Goal: Check status: Check status

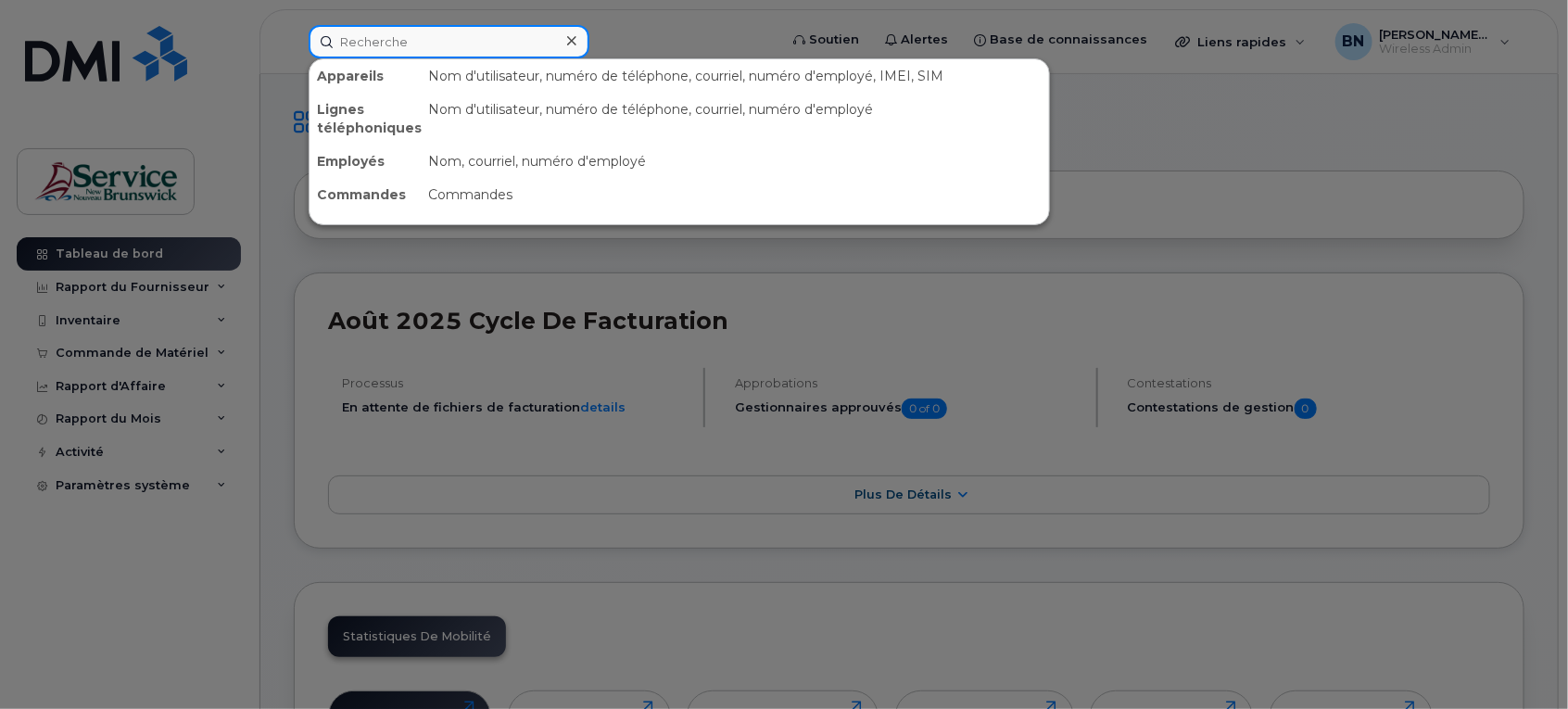
click at [520, 49] on input at bounding box center [448, 42] width 281 height 33
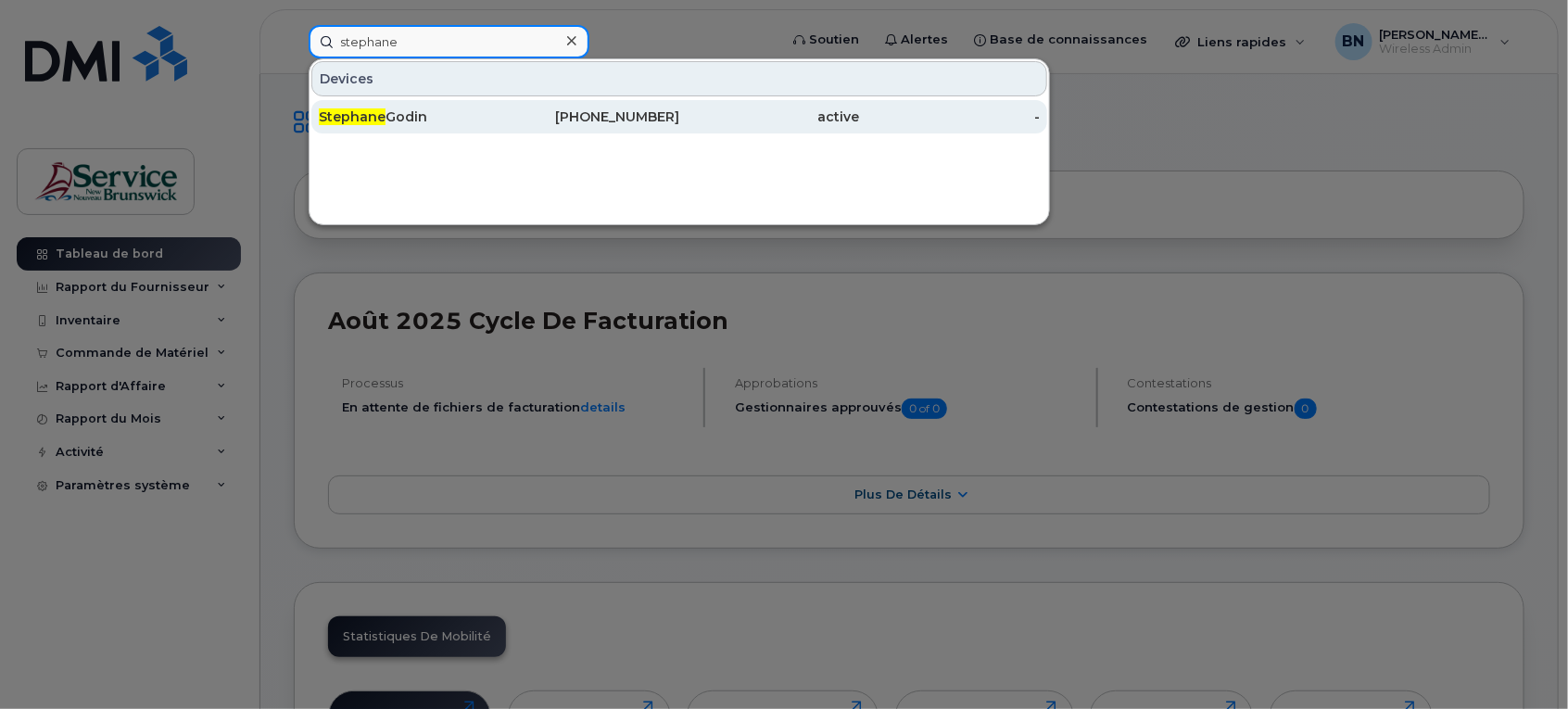
type input "stephane"
click at [432, 111] on div "Stephane Godin" at bounding box center [409, 117] width 181 height 18
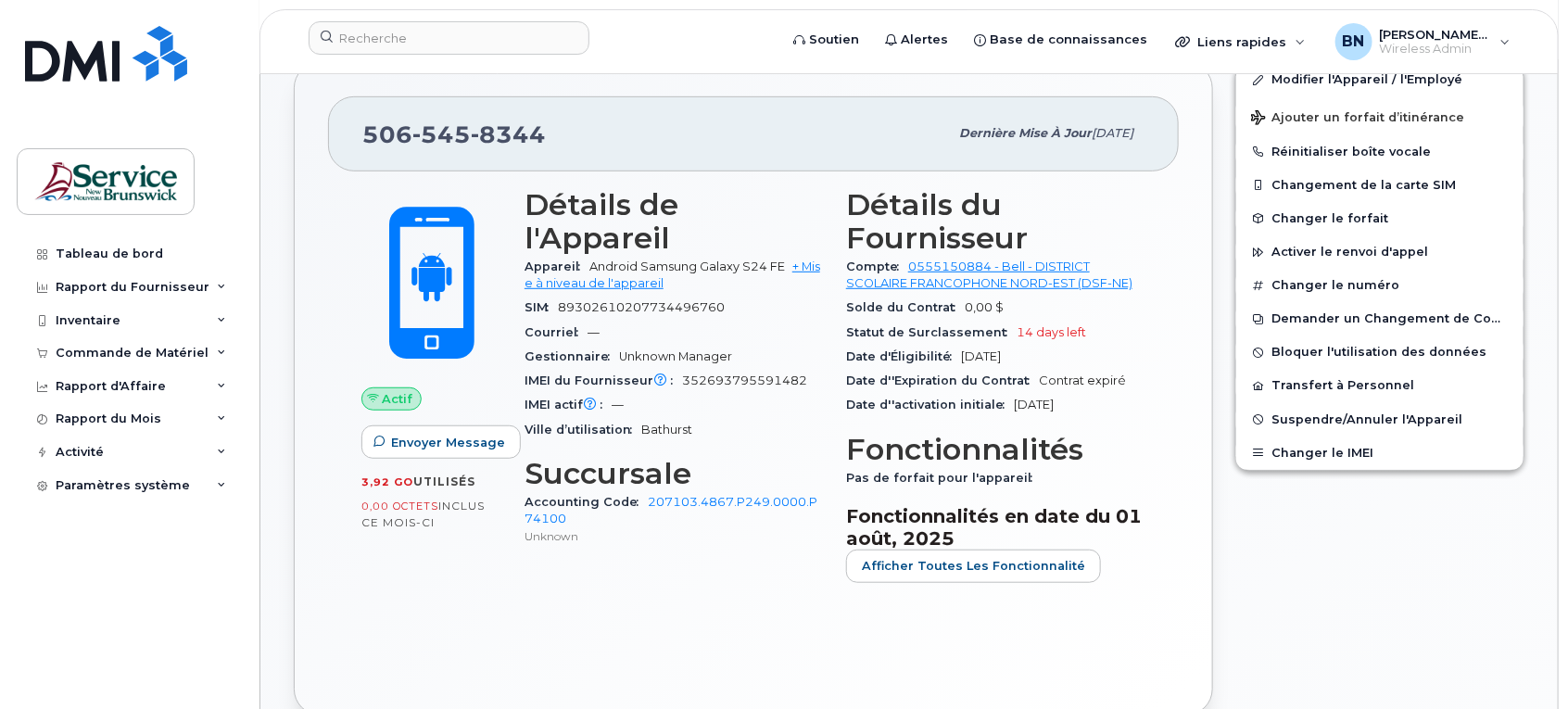
scroll to position [464, 0]
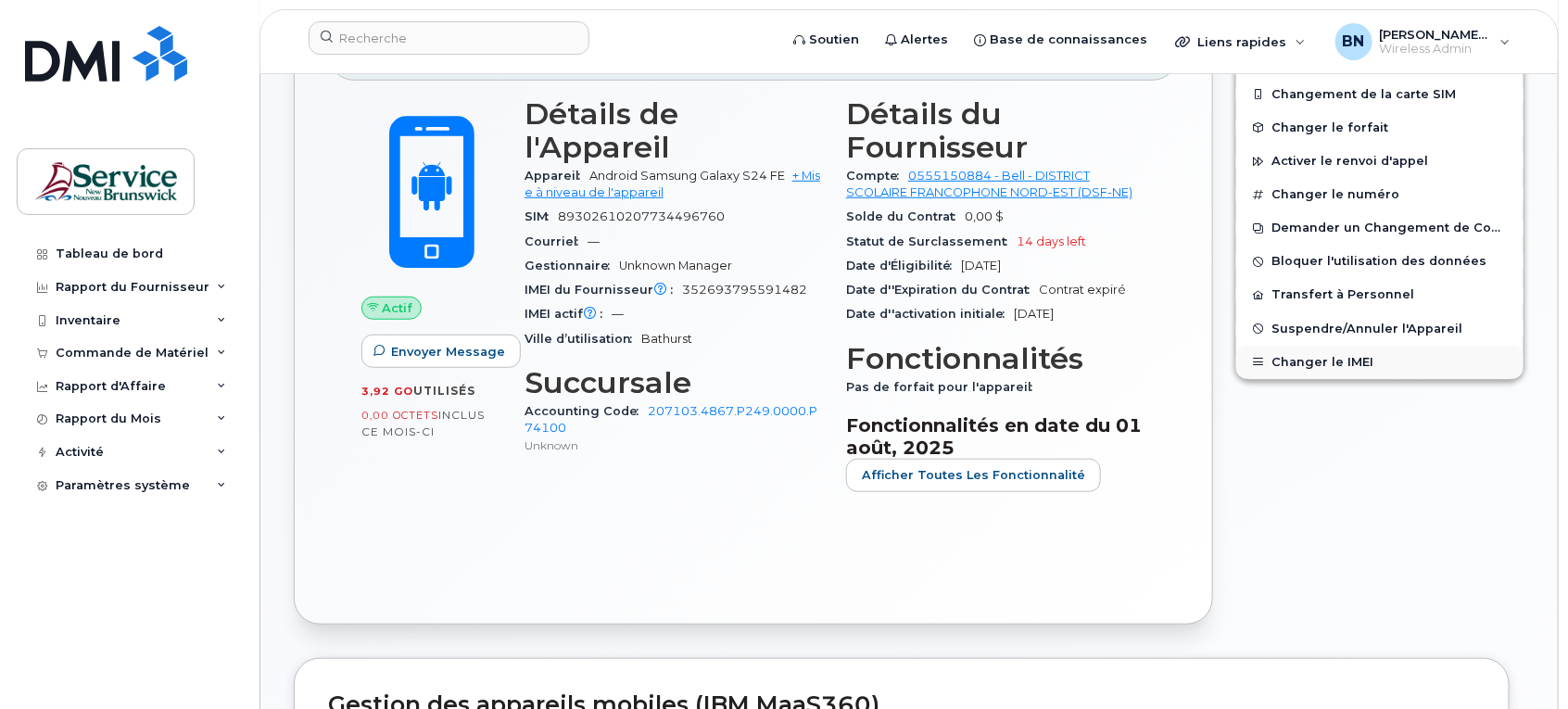
click at [1343, 363] on button "Changer le IMEI" at bounding box center [1380, 363] width 288 height 33
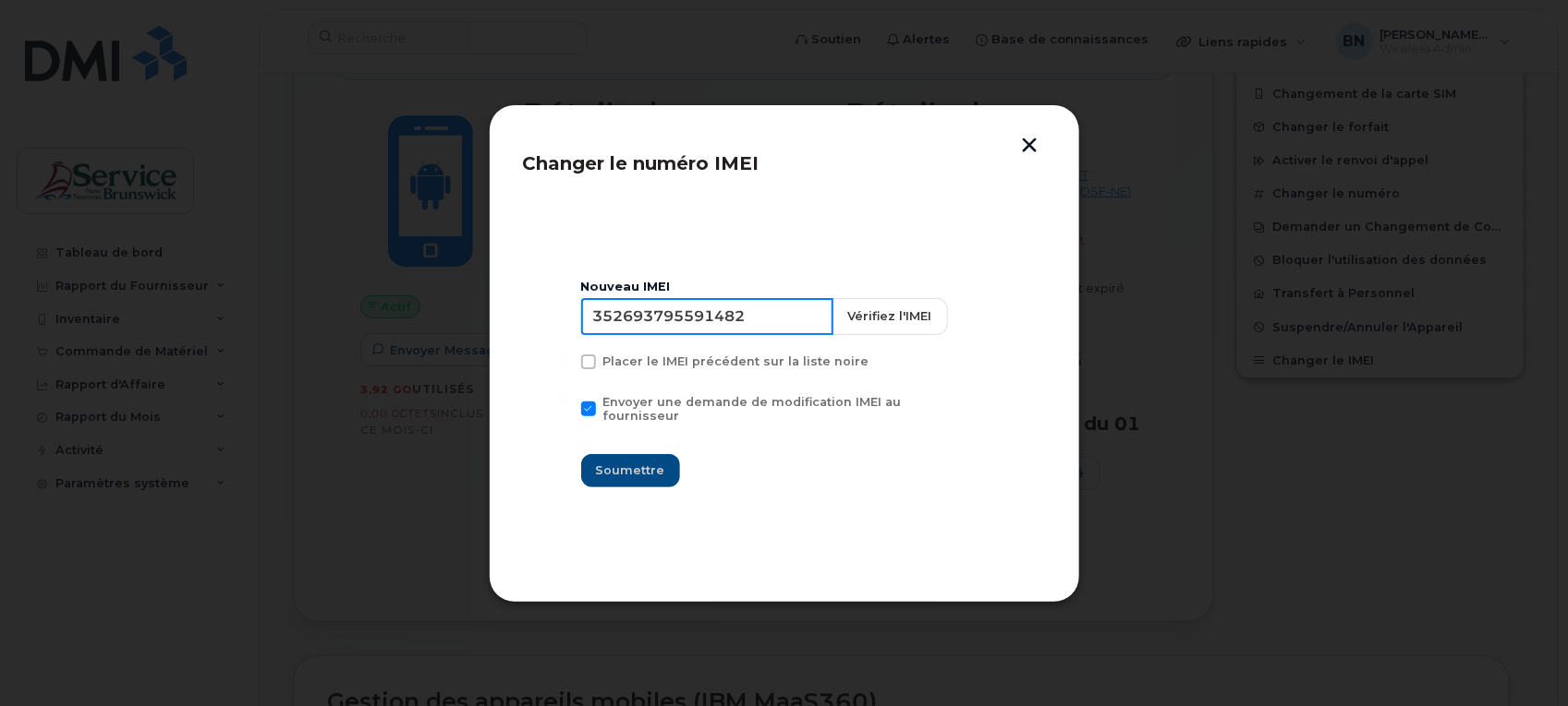
drag, startPoint x: 784, startPoint y: 328, endPoint x: 329, endPoint y: 321, distance: 455.1
click at [329, 321] on div "Changer le numéro IMEI Nouveau IMEI 352693795591482 Vérifiez l'IMEI Placer le I…" at bounding box center [784, 353] width 1568 height 706
click at [962, 524] on section "Nouveau IMEI 352693795591482 Vérifiez l'IMEI Placer le IMEI précédent sur la li…" at bounding box center [785, 384] width 523 height 369
drag, startPoint x: 1041, startPoint y: 138, endPoint x: 988, endPoint y: 182, distance: 68.9
click at [1041, 138] on button "button" at bounding box center [1030, 147] width 28 height 19
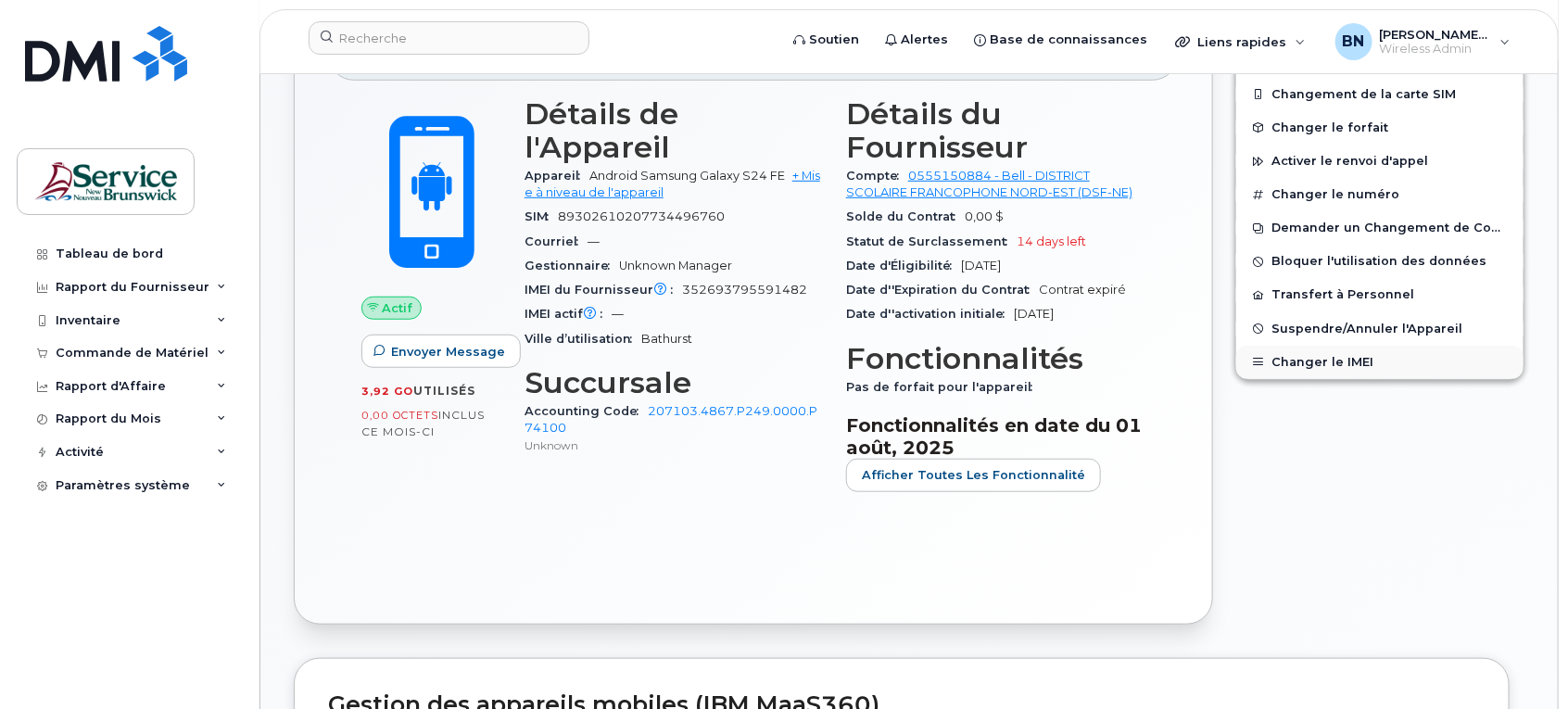
click at [1307, 362] on button "Changer le IMEI" at bounding box center [1380, 363] width 288 height 33
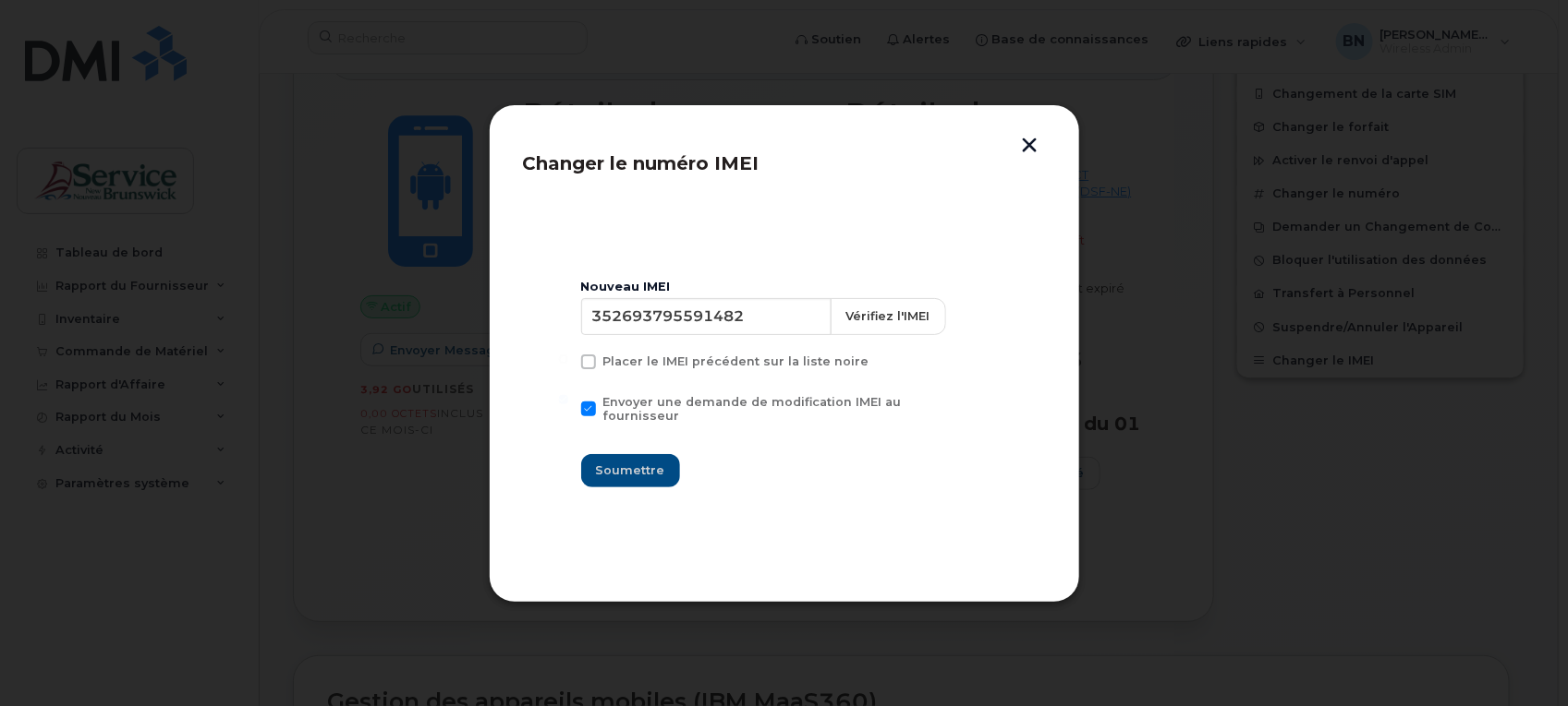
click at [1021, 139] on button "button" at bounding box center [1030, 147] width 28 height 19
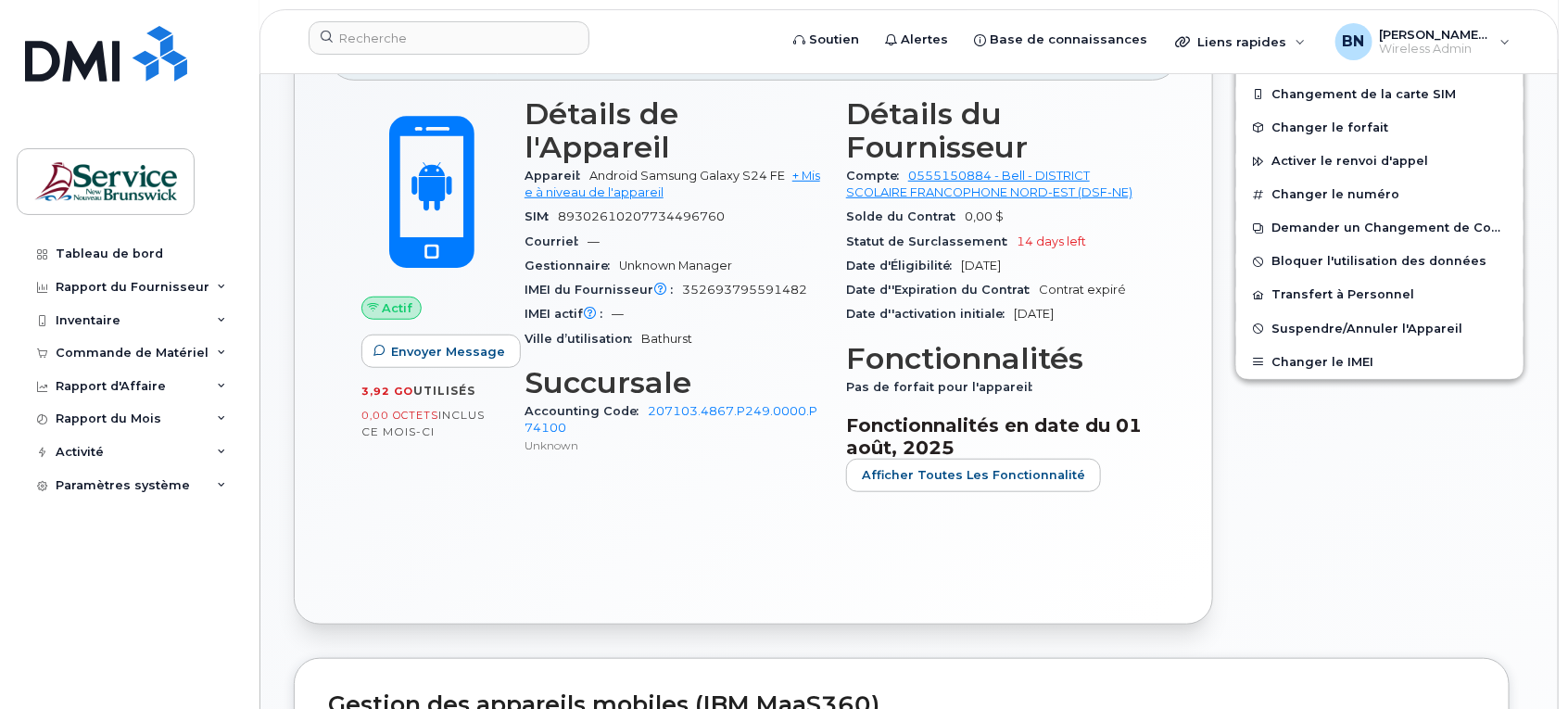
click at [562, 549] on div "Actif Envoyer Message 3,92 Go  utilisés 0,00 Octets  inclus ce mois-ci Détails …" at bounding box center [753, 336] width 851 height 510
click at [1396, 510] on div "Modifier l'Appareil / l'Employé Ajouter un forfait d’itinérance Réinitialiser b…" at bounding box center [1379, 298] width 311 height 676
click at [1374, 587] on div "Modifier l'Appareil / l'Employé Ajouter un forfait d’itinérance Réinitialiser b…" at bounding box center [1379, 298] width 311 height 676
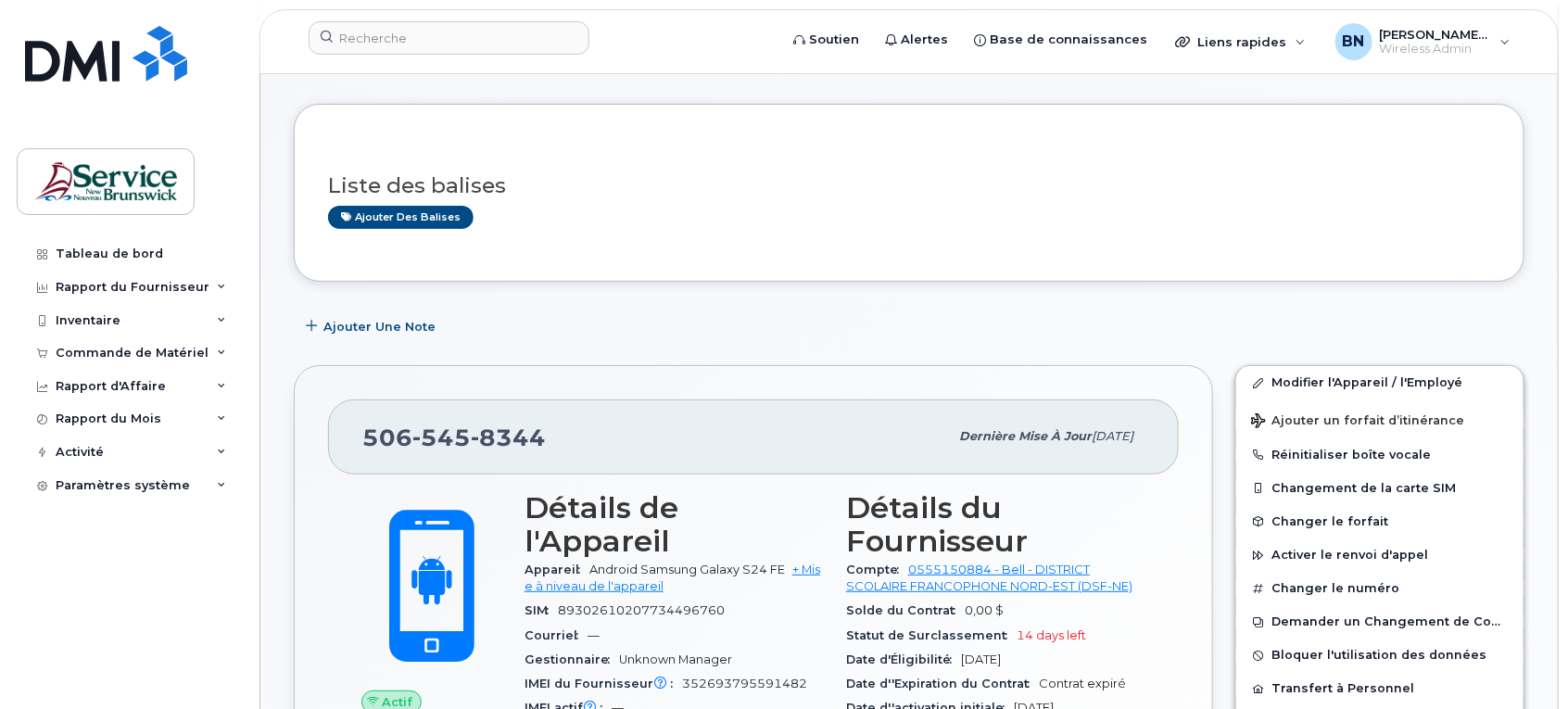
scroll to position [0, 0]
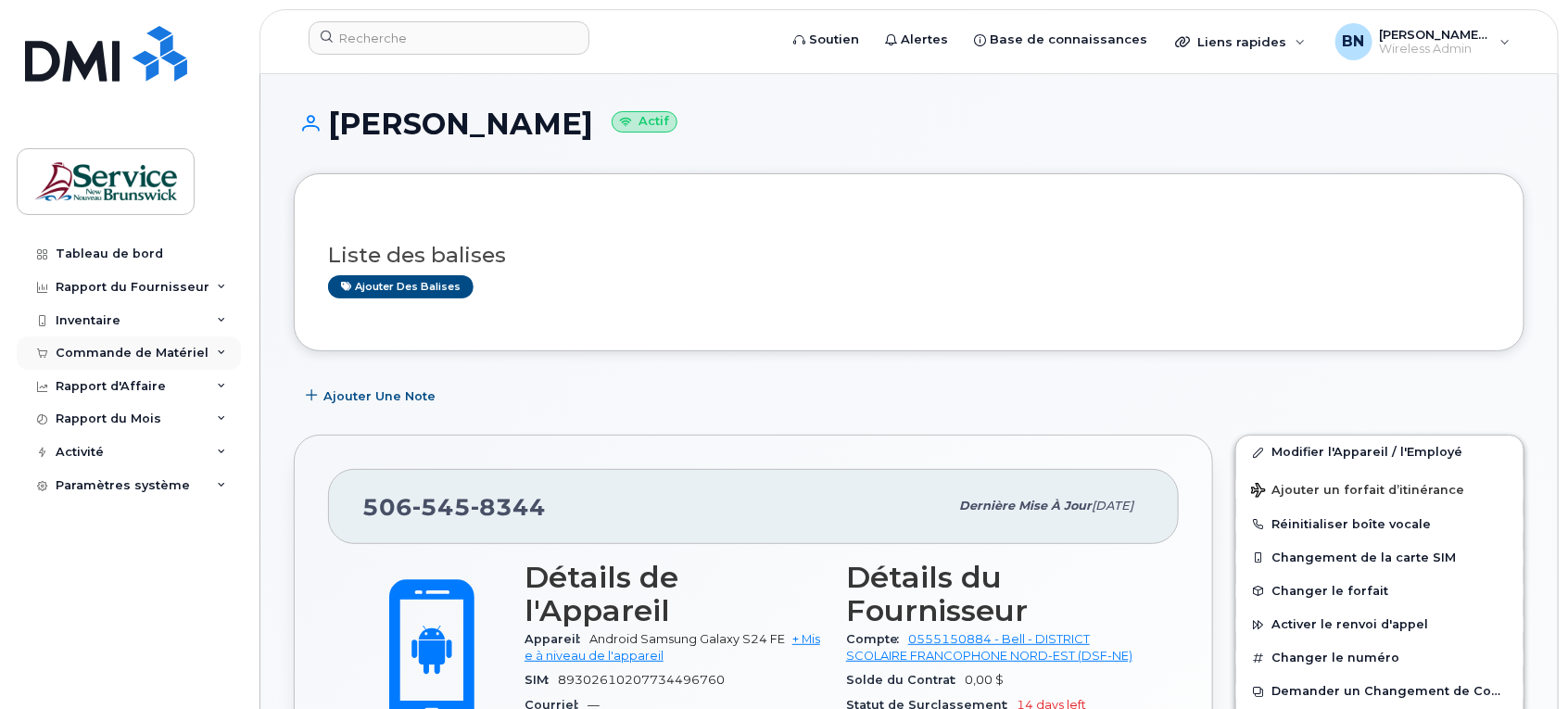
click at [93, 354] on div "Commande de Matériel" at bounding box center [131, 353] width 153 height 15
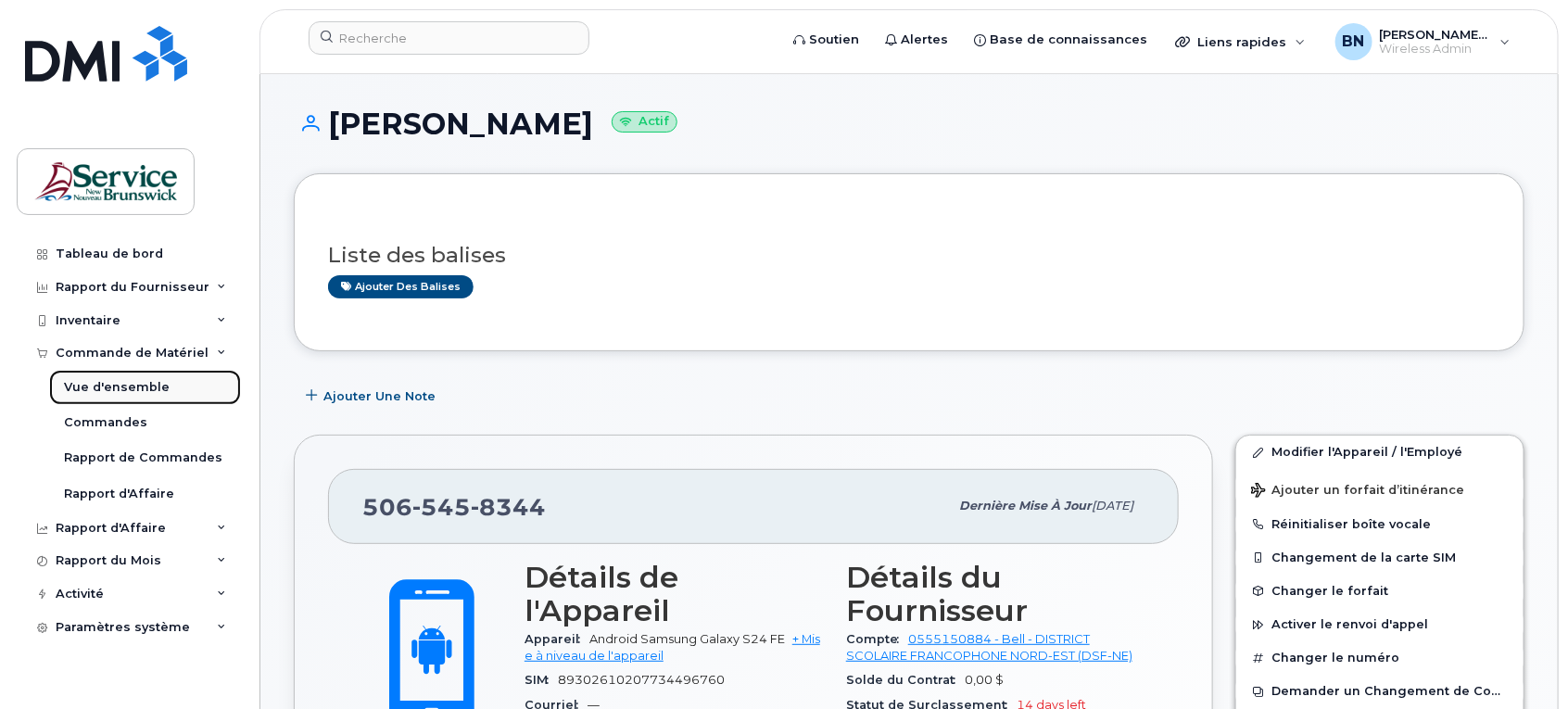
click at [92, 394] on div "Vue d'ensemble" at bounding box center [117, 387] width 106 height 17
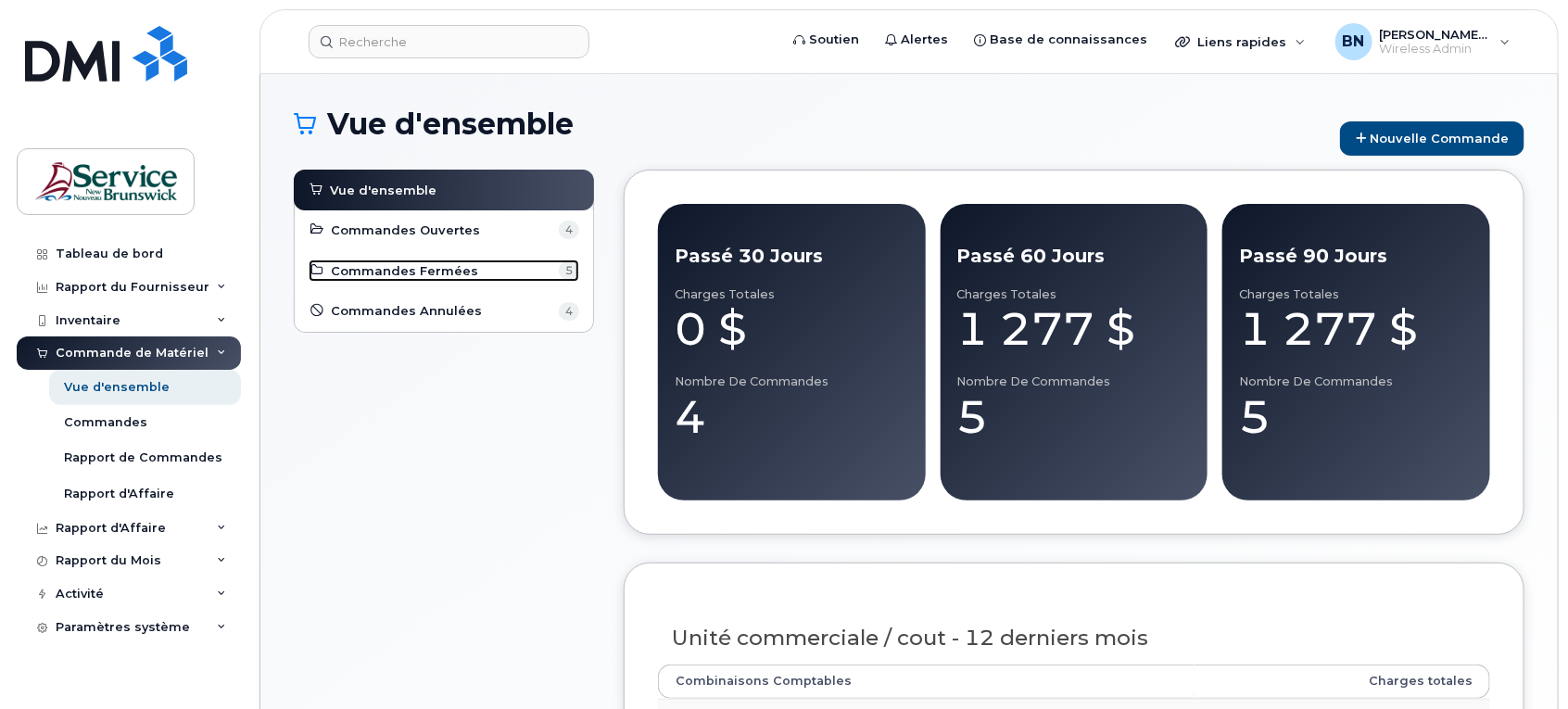
click at [448, 279] on span "Commandes Fermées" at bounding box center [405, 271] width 148 height 18
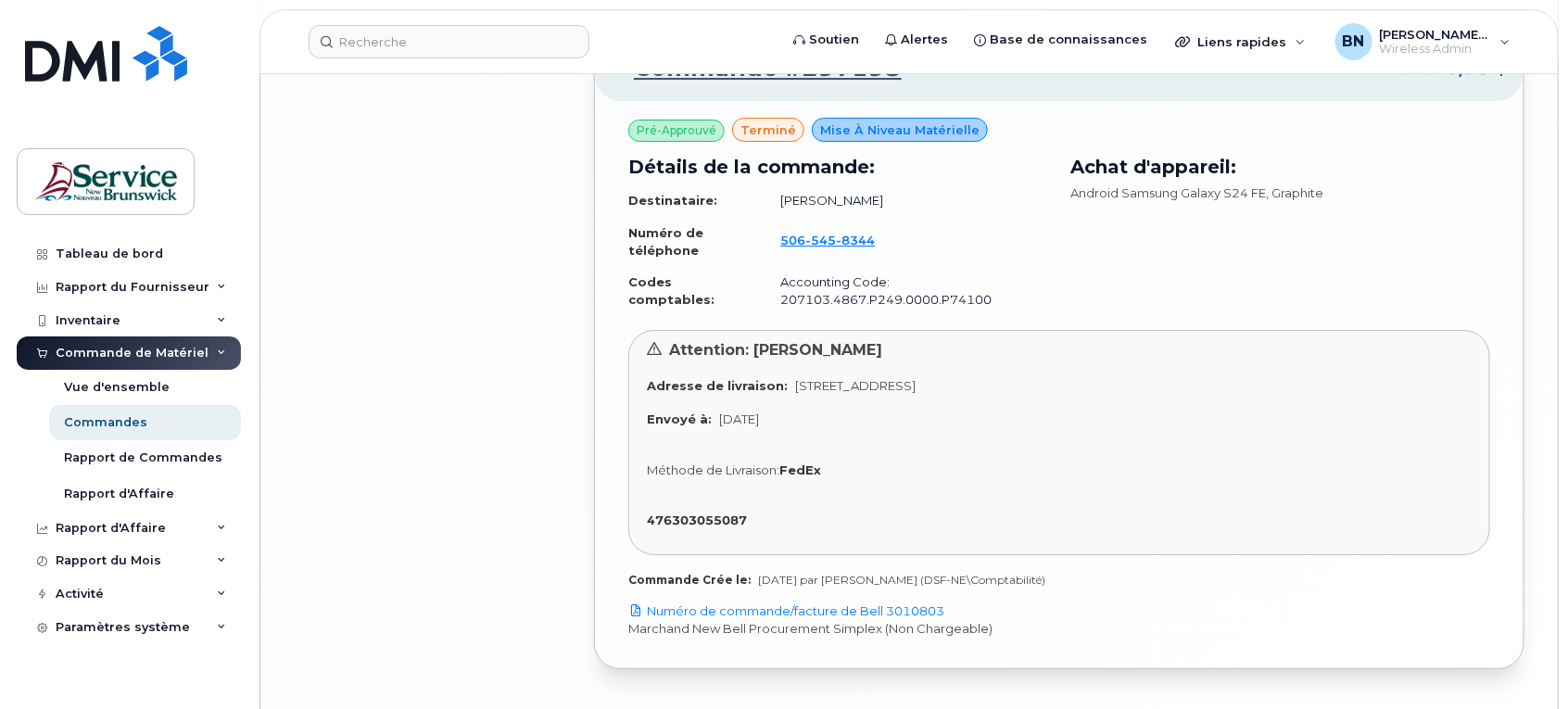
scroll to position [2887, 0]
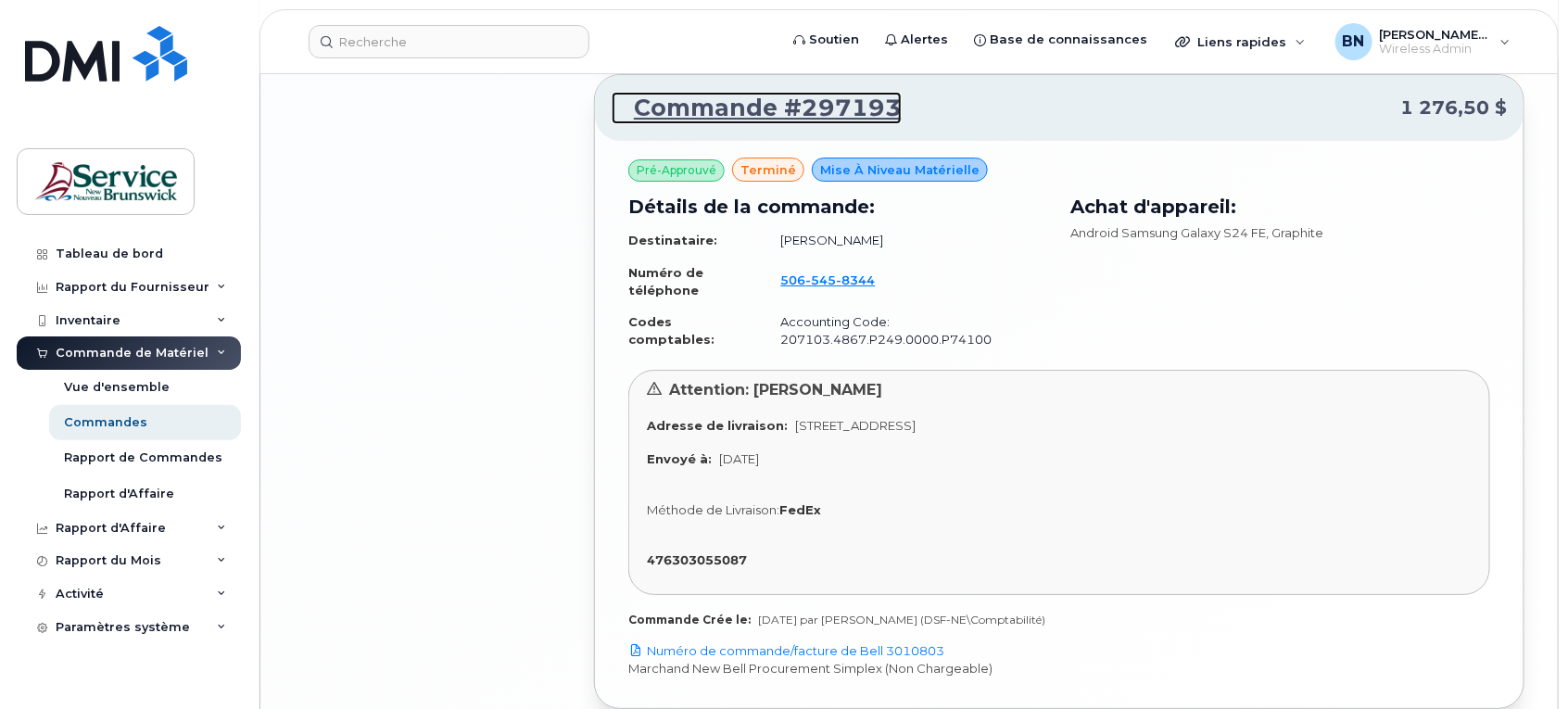
click at [763, 110] on link "Commande #297193" at bounding box center [756, 108] width 290 height 33
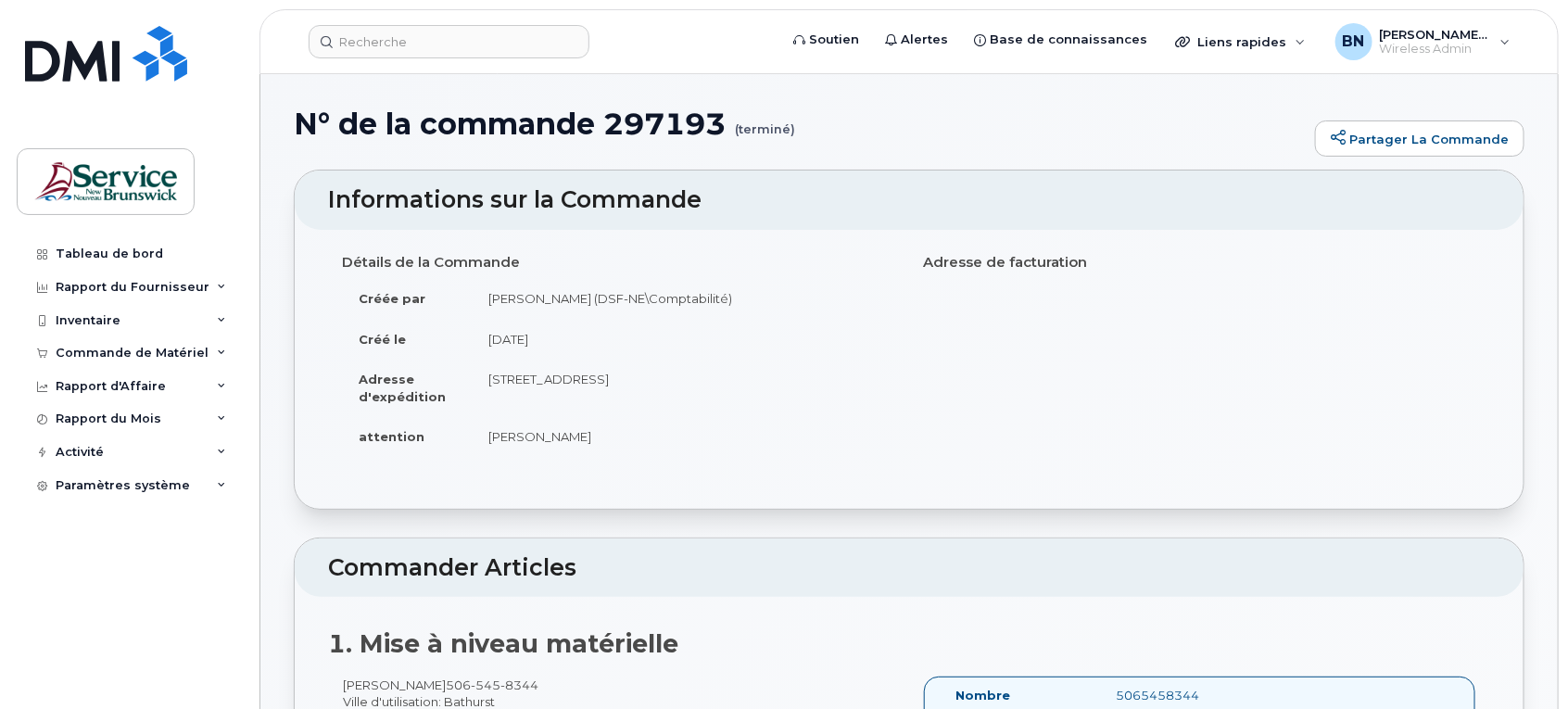
click at [100, 566] on div "Tableau de bord Rapport du Fournisseur Facturation mensuelle Quotidiennes des D…" at bounding box center [130, 459] width 228 height 444
